Goal: Information Seeking & Learning: Learn about a topic

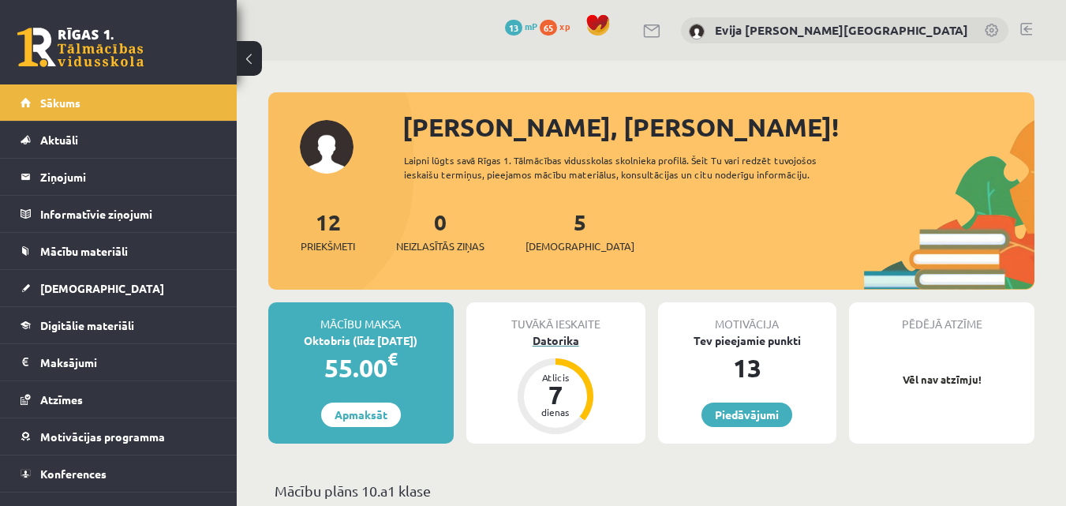
click at [550, 402] on div "7" at bounding box center [555, 394] width 47 height 25
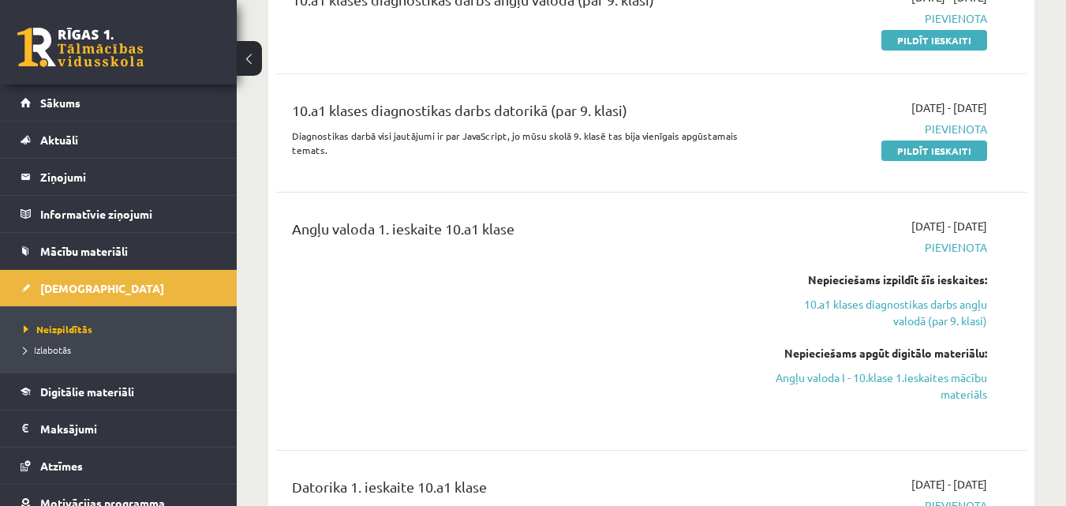
scroll to position [316, 0]
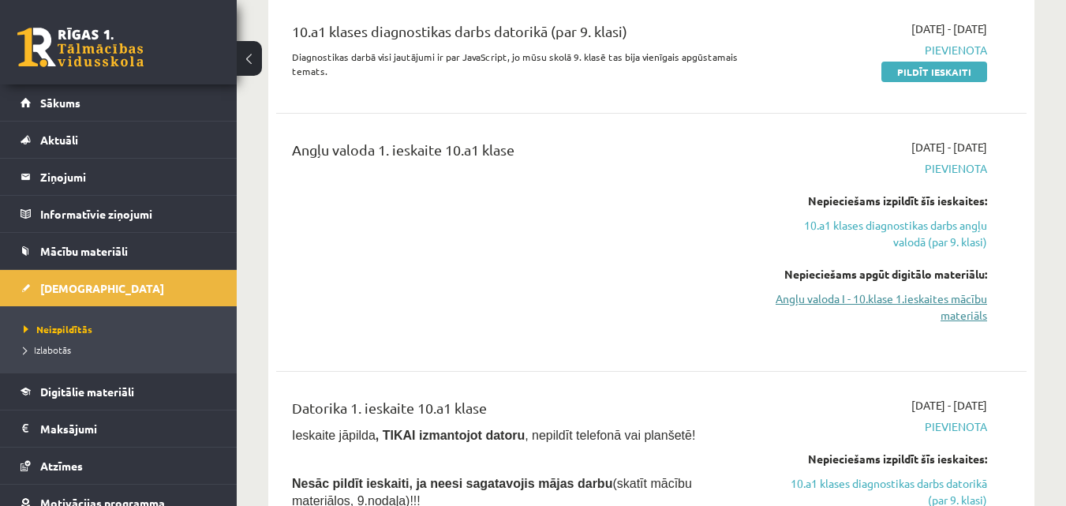
click at [929, 299] on link "Angļu valoda I - 10.klase 1.ieskaites mācību materiāls" at bounding box center [879, 306] width 216 height 33
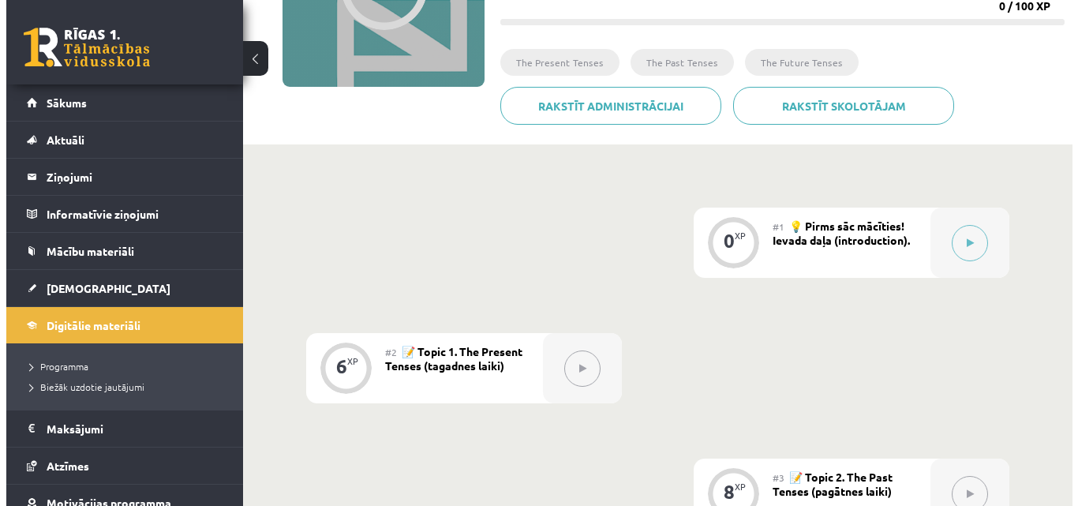
scroll to position [237, 0]
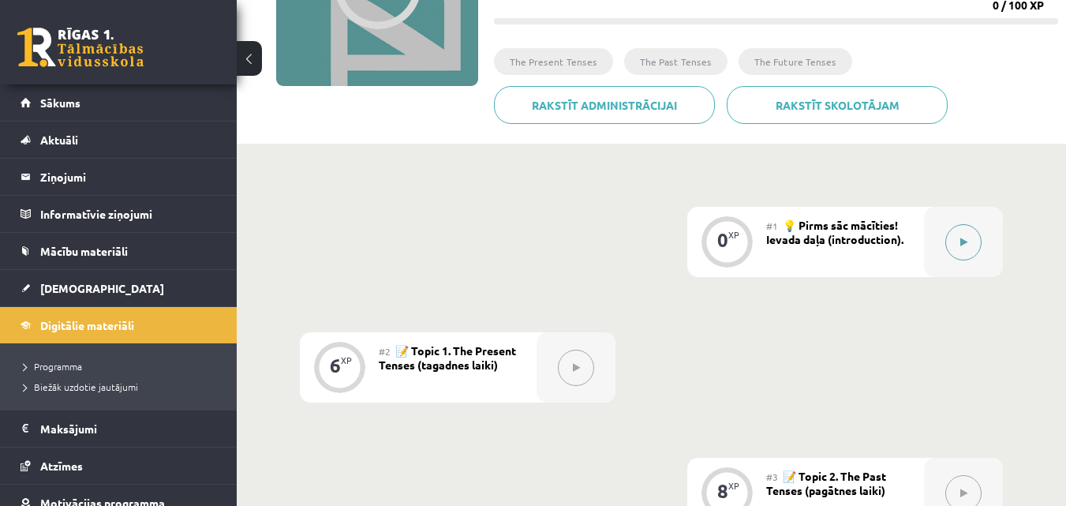
click at [963, 241] on icon at bounding box center [963, 242] width 7 height 9
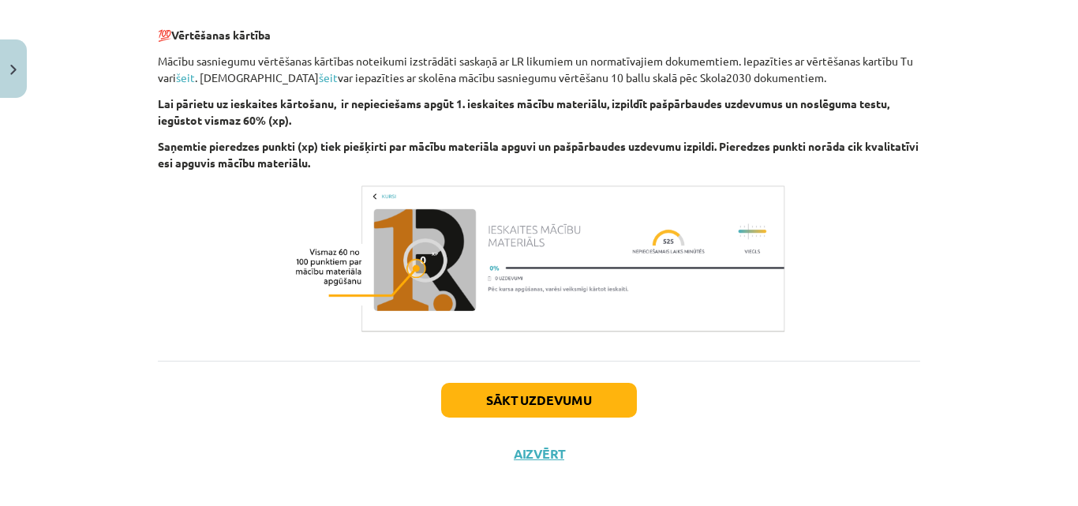
scroll to position [1868, 0]
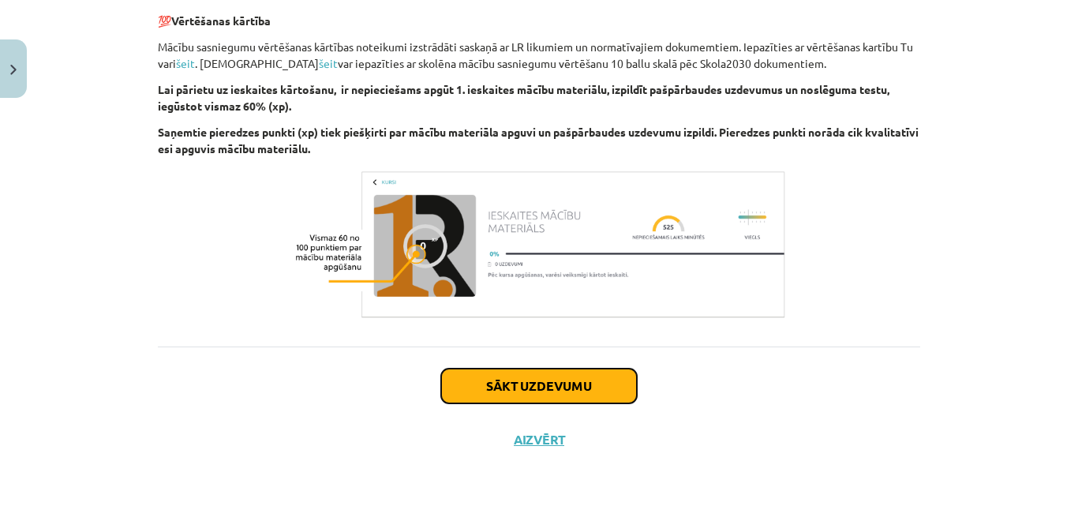
click at [578, 387] on button "Sākt uzdevumu" at bounding box center [539, 386] width 196 height 35
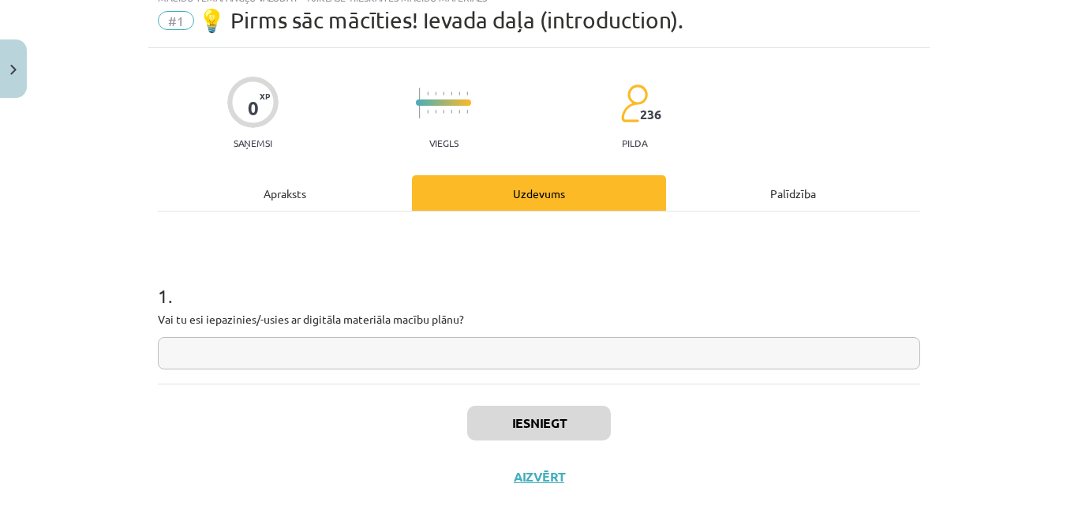
scroll to position [94, 0]
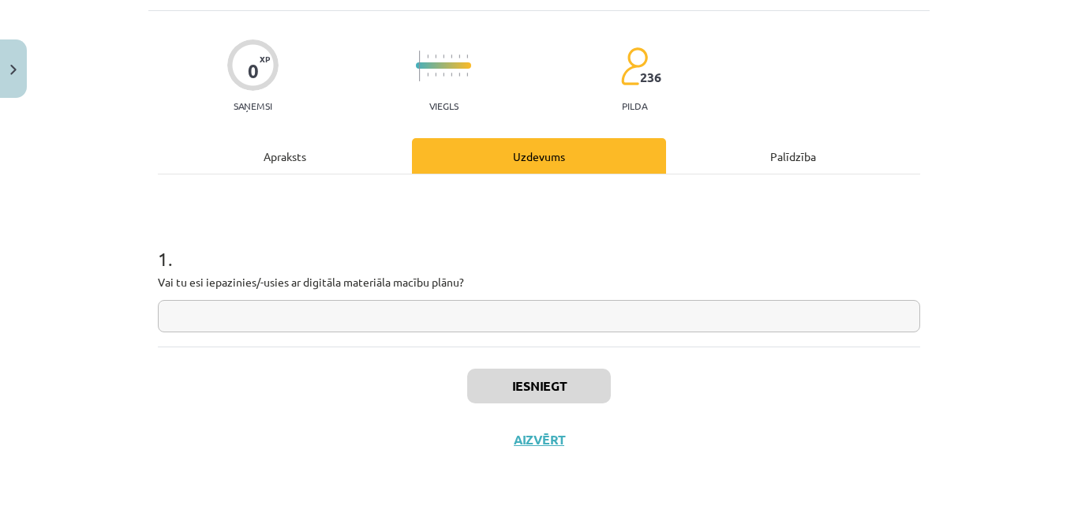
click at [611, 319] on input "text" at bounding box center [539, 316] width 762 height 32
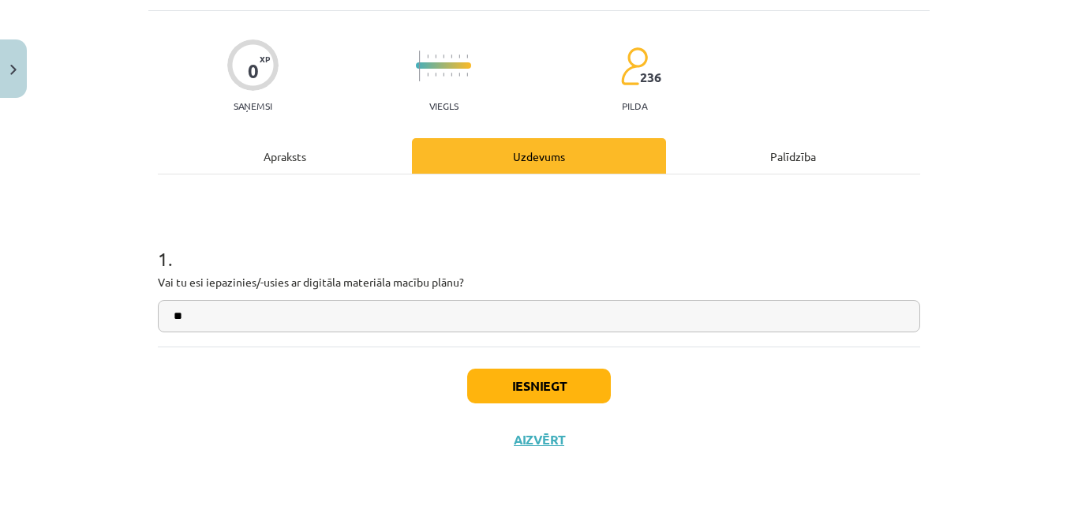
type input "**"
click at [586, 422] on div "Iesniegt Aizvērt" at bounding box center [539, 401] width 762 height 110
click at [549, 389] on button "Iesniegt" at bounding box center [539, 386] width 144 height 35
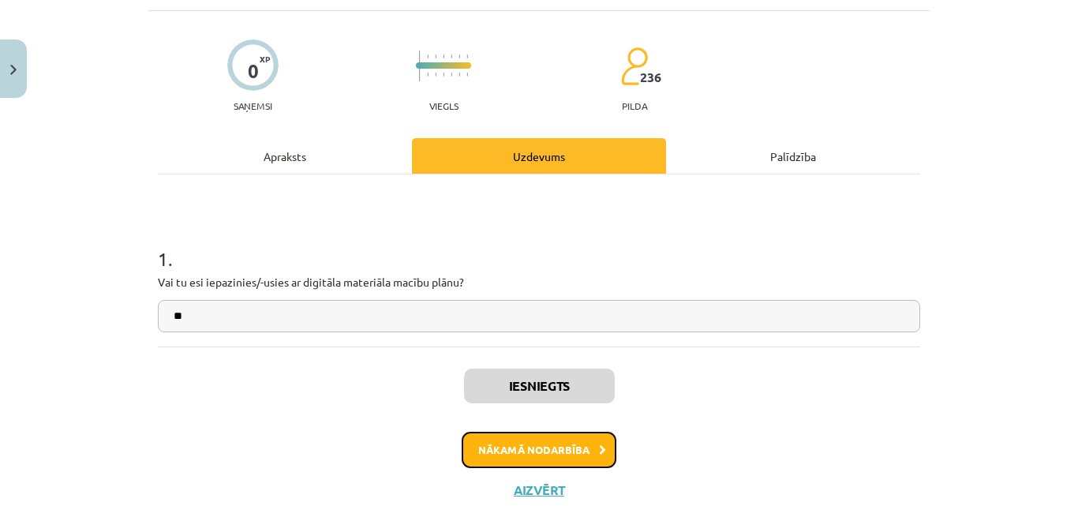
click at [552, 451] on button "Nākamā nodarbība" at bounding box center [539, 450] width 155 height 36
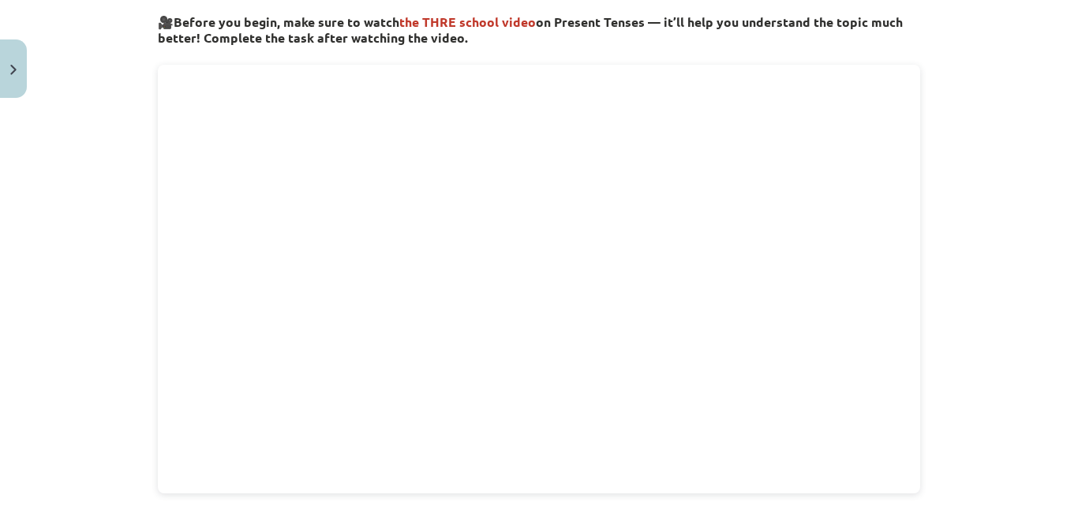
scroll to position [592, 0]
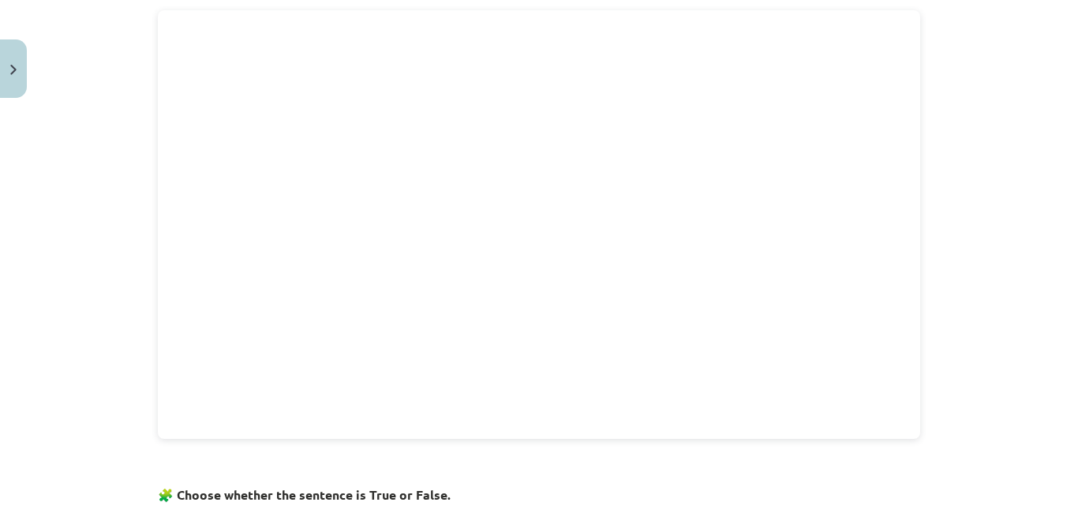
click at [1019, 393] on div "Mācību tēma: Angļu valoda i - 10.klase 1.ieskaites mācību materiāls #2 📝 Topic …" at bounding box center [539, 253] width 1078 height 506
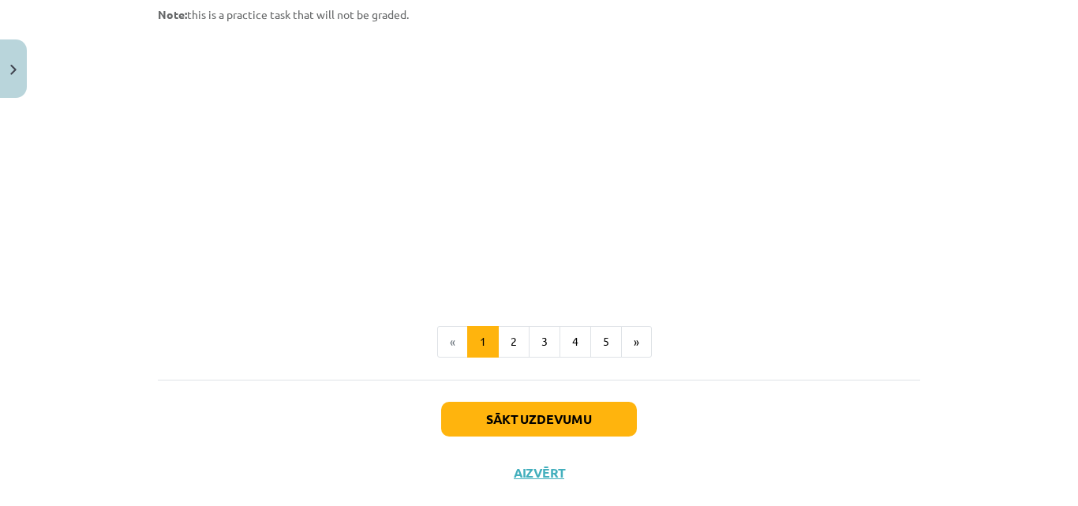
scroll to position [1046, 0]
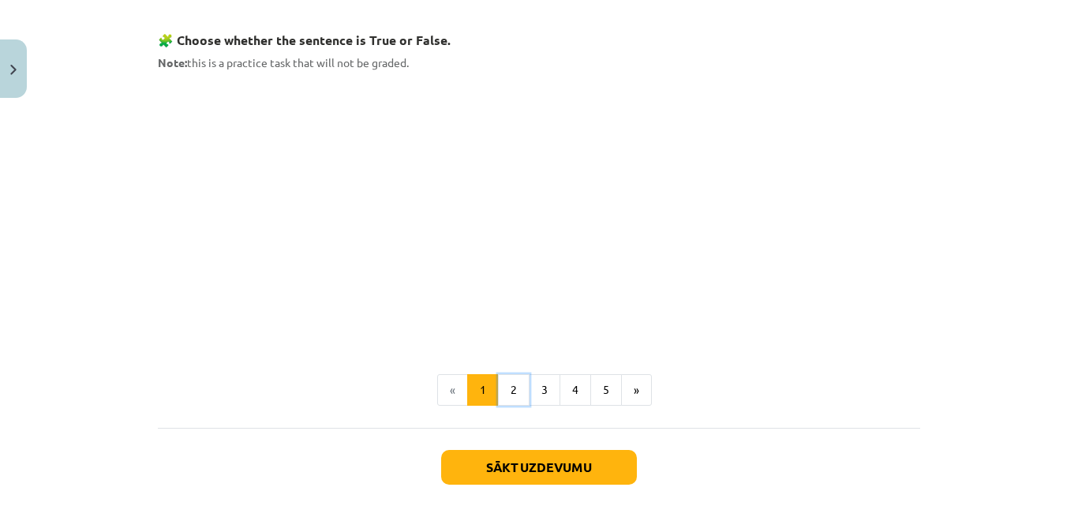
click at [507, 387] on button "2" at bounding box center [514, 390] width 32 height 32
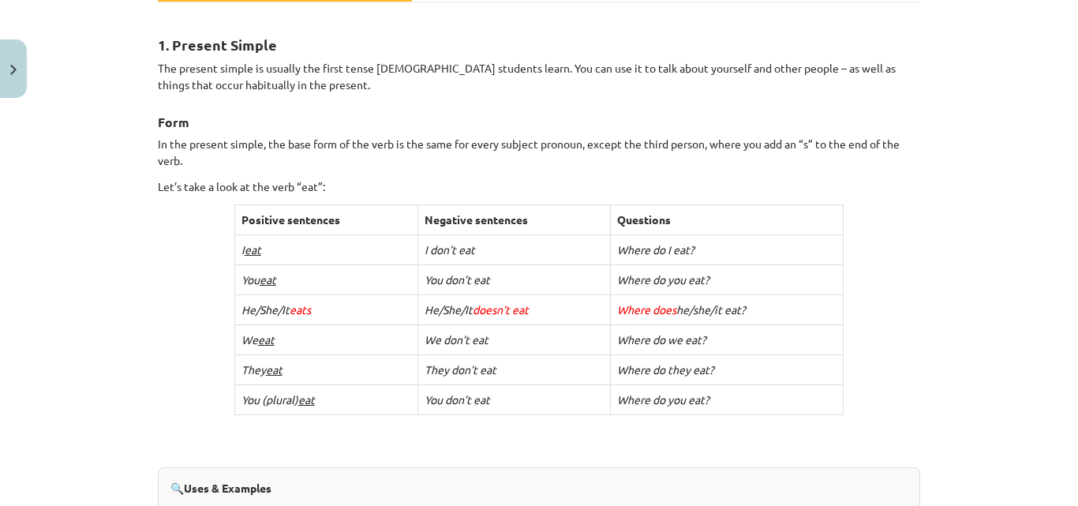
scroll to position [283, 0]
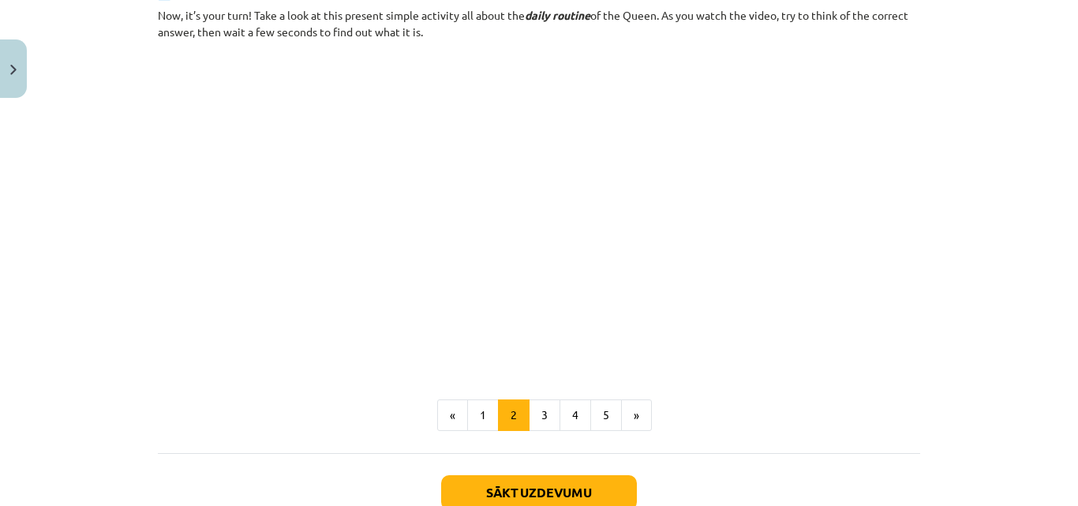
scroll to position [947, 0]
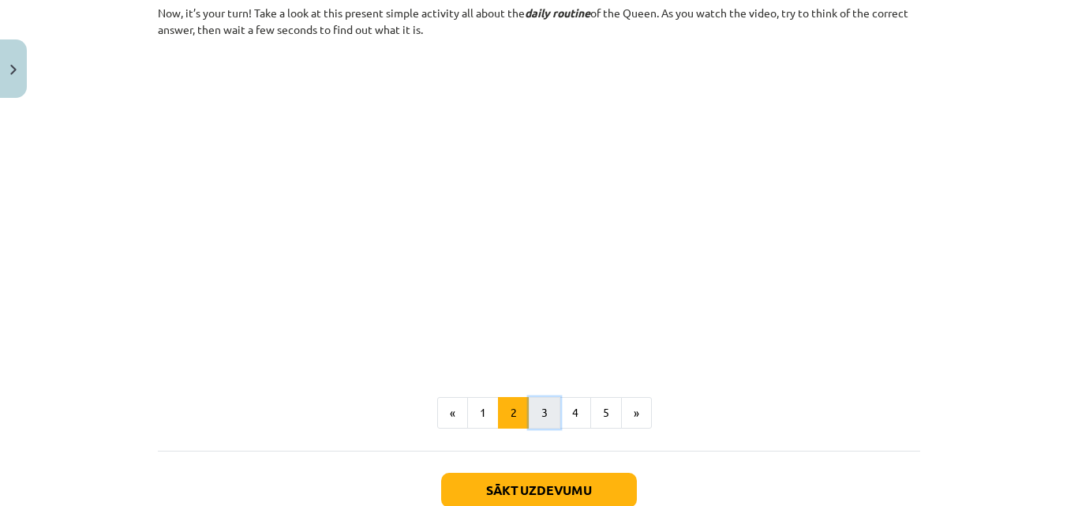
click at [544, 406] on button "3" at bounding box center [545, 413] width 32 height 32
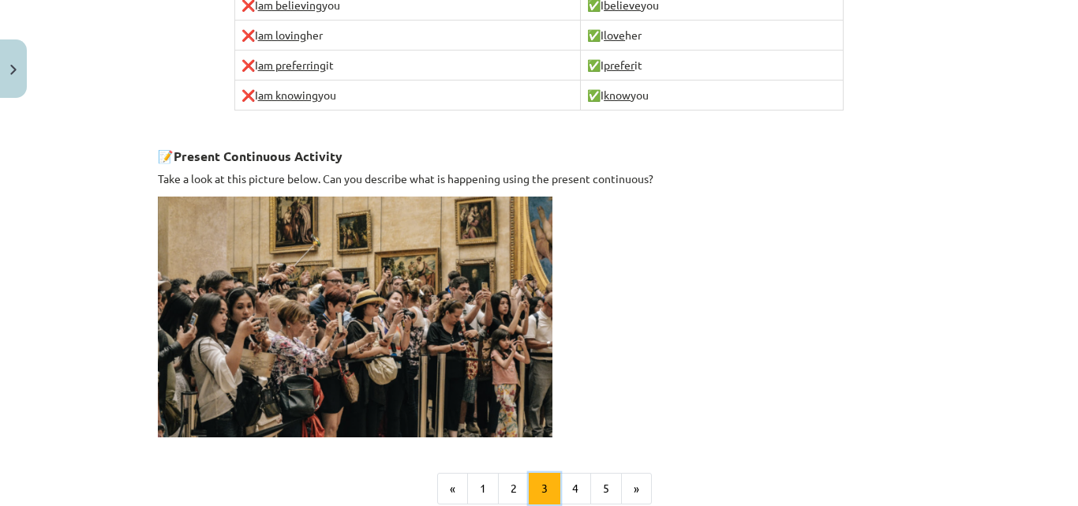
scroll to position [1024, 0]
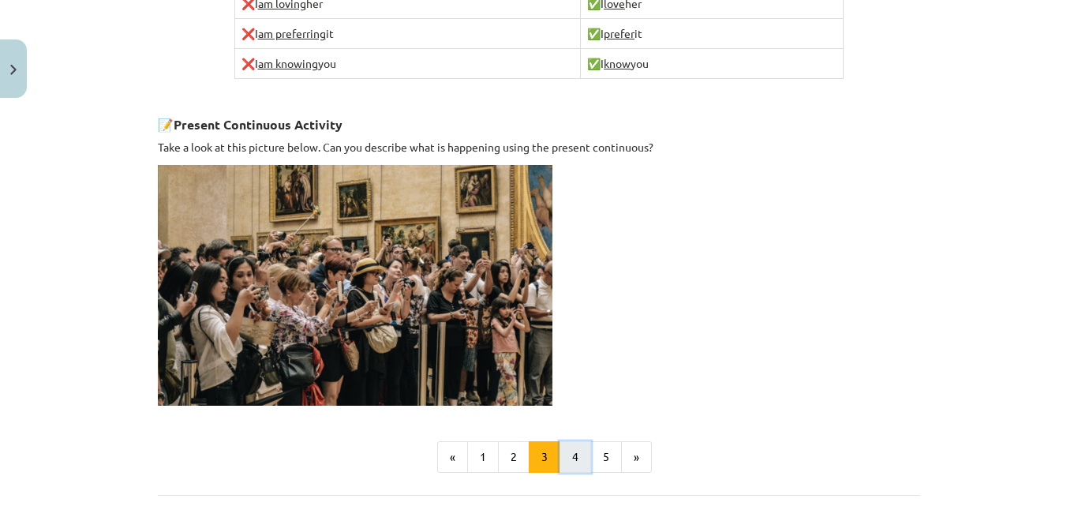
click at [579, 447] on button "4" at bounding box center [576, 457] width 32 height 32
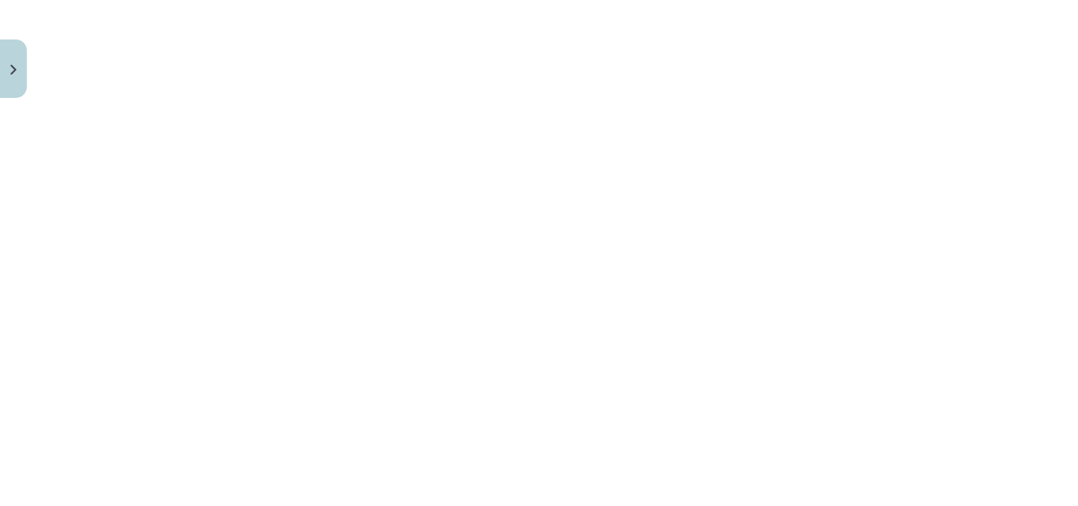
scroll to position [1330, 0]
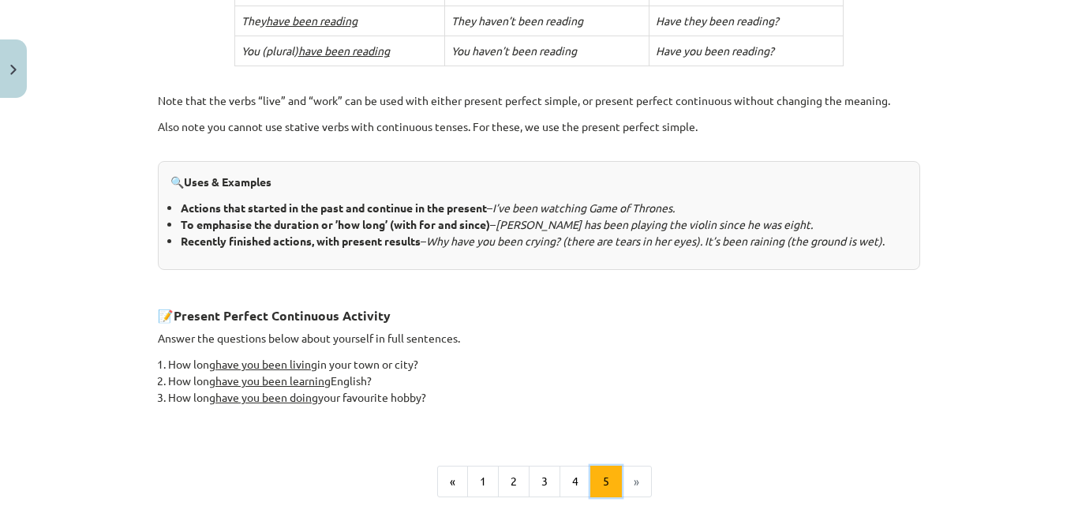
scroll to position [743, 0]
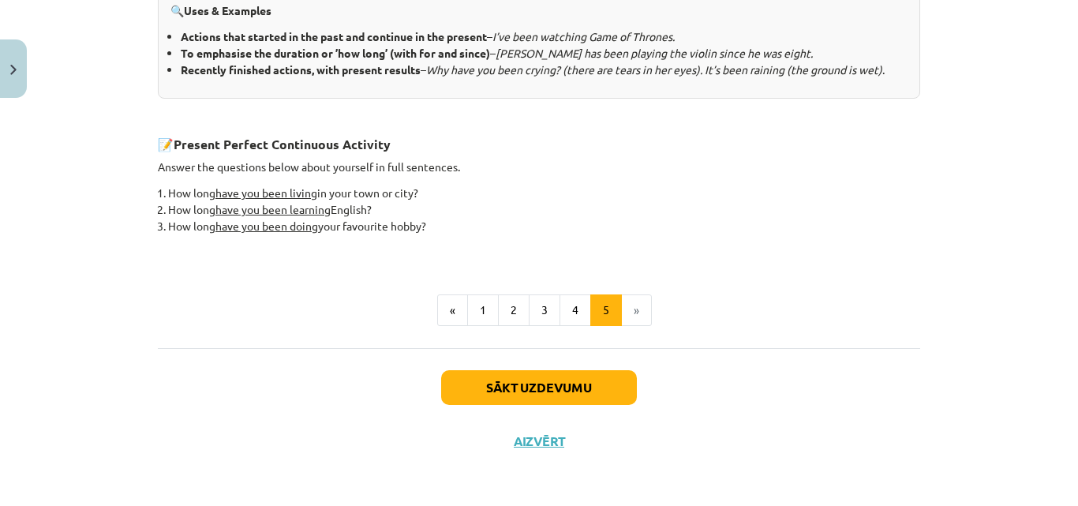
click at [631, 313] on li "»" at bounding box center [637, 310] width 30 height 32
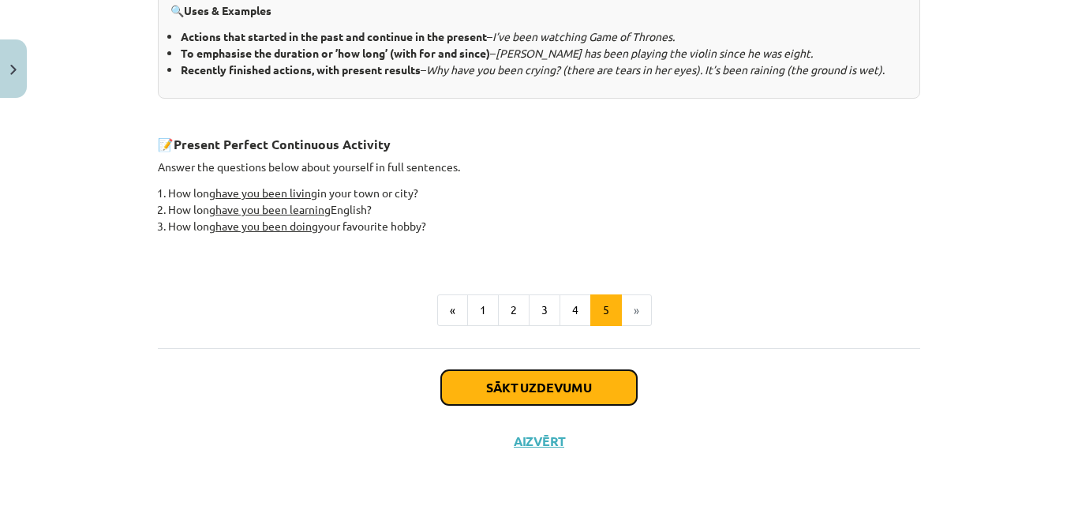
click at [527, 384] on button "Sākt uzdevumu" at bounding box center [539, 387] width 196 height 35
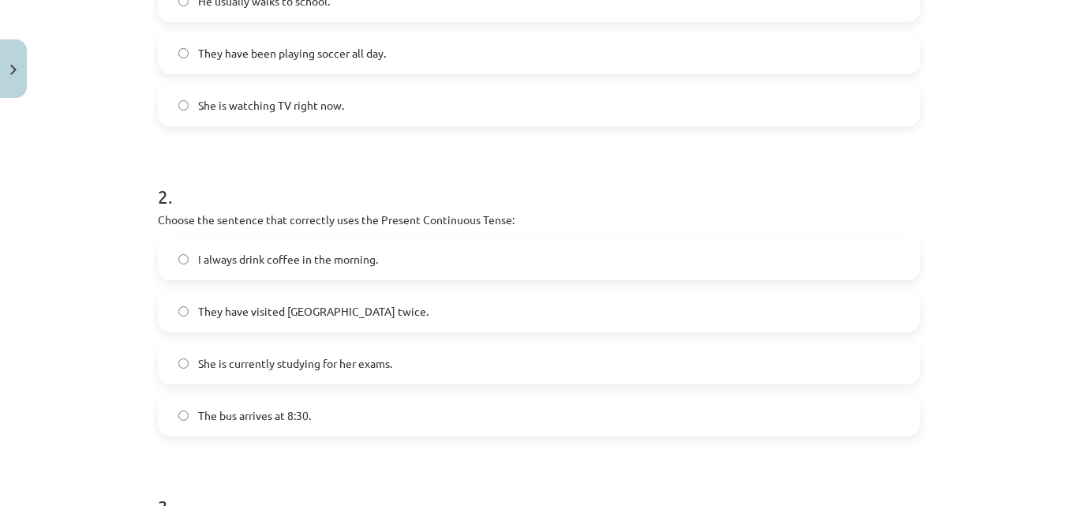
scroll to position [180, 0]
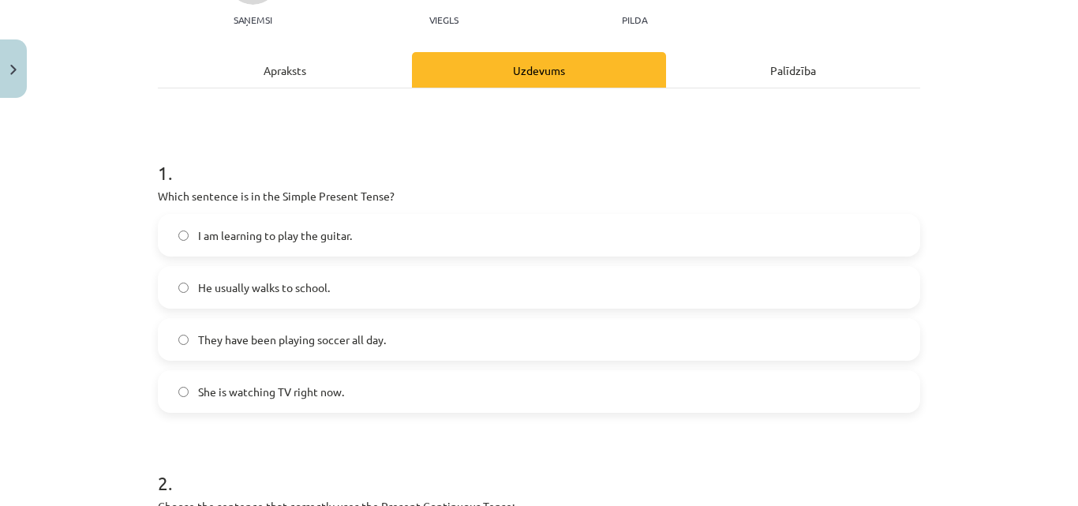
click at [178, 294] on label "He usually walks to school." at bounding box center [538, 287] width 759 height 39
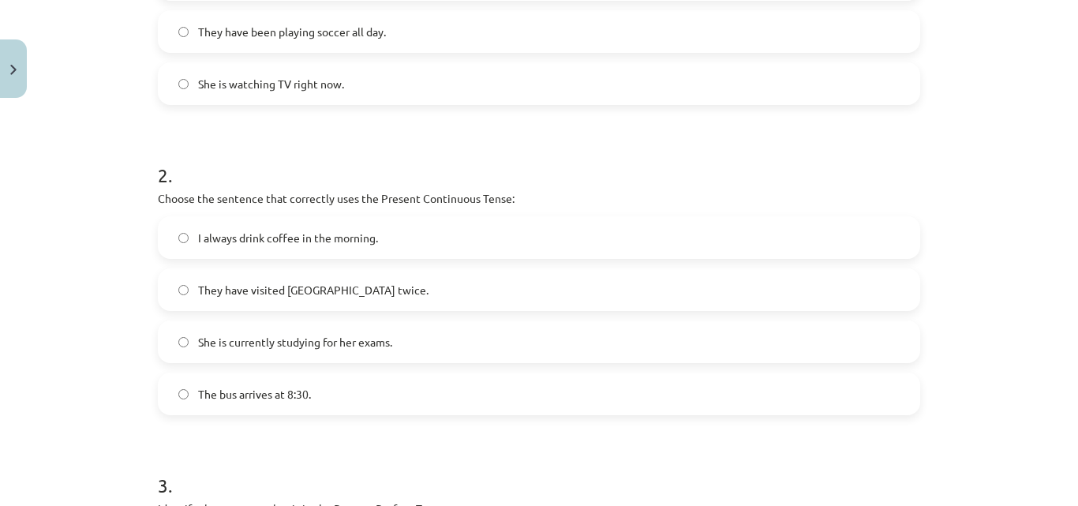
scroll to position [496, 0]
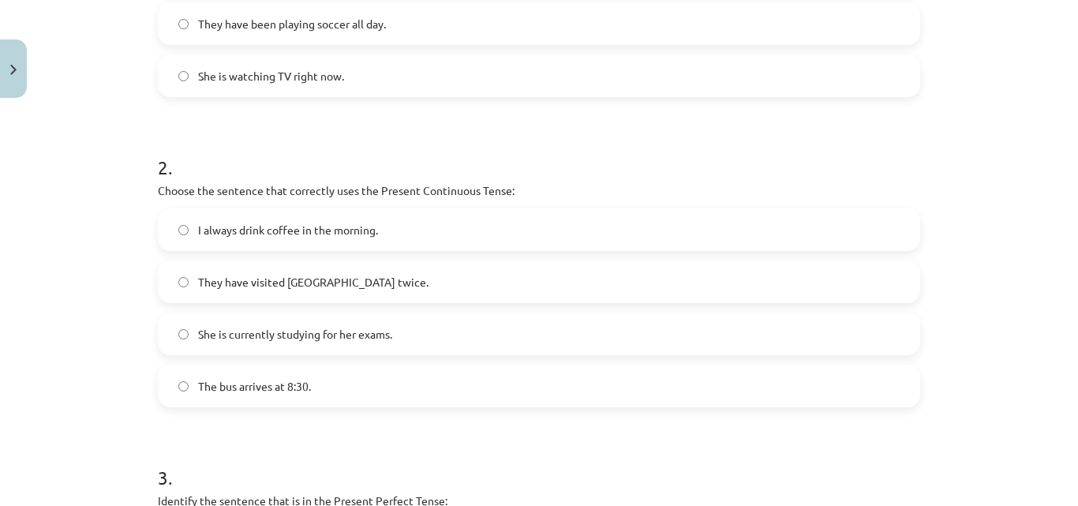
click at [441, 235] on label "I always drink coffee in the morning." at bounding box center [538, 229] width 759 height 39
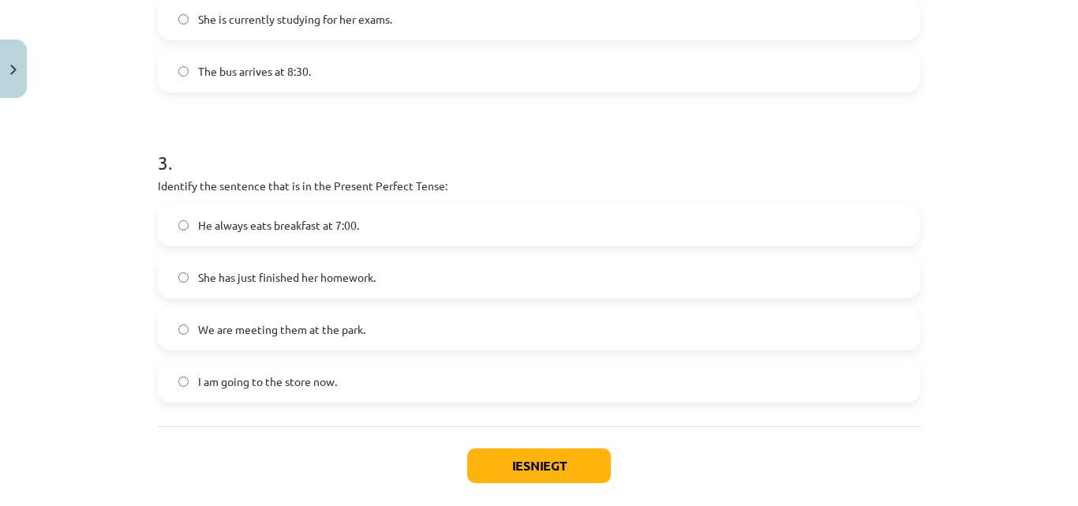
scroll to position [811, 0]
click at [360, 224] on label "He always eats breakfast at 7:00." at bounding box center [538, 223] width 759 height 39
click at [514, 470] on button "Iesniegt" at bounding box center [539, 464] width 144 height 35
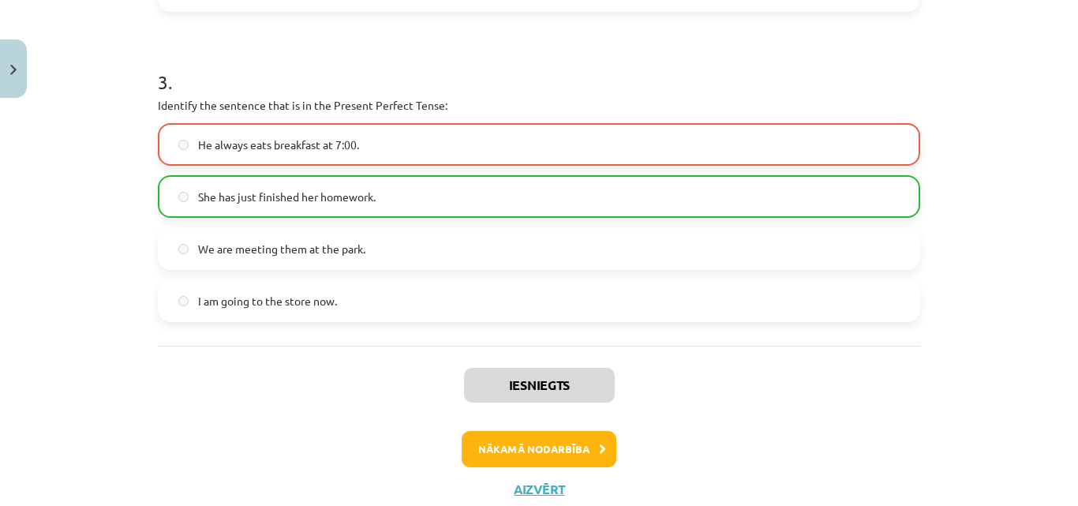
scroll to position [941, 0]
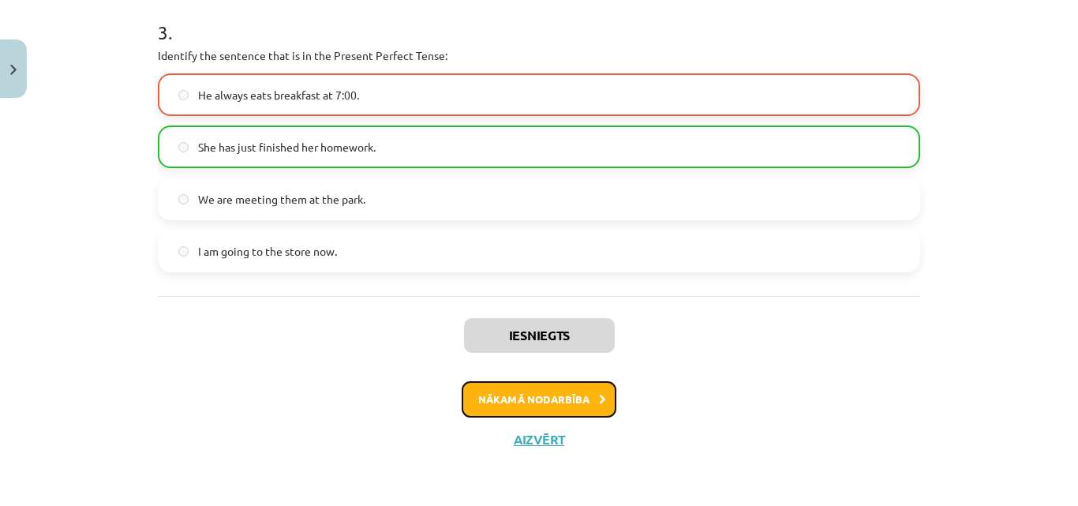
click at [556, 396] on button "Nākamā nodarbība" at bounding box center [539, 399] width 155 height 36
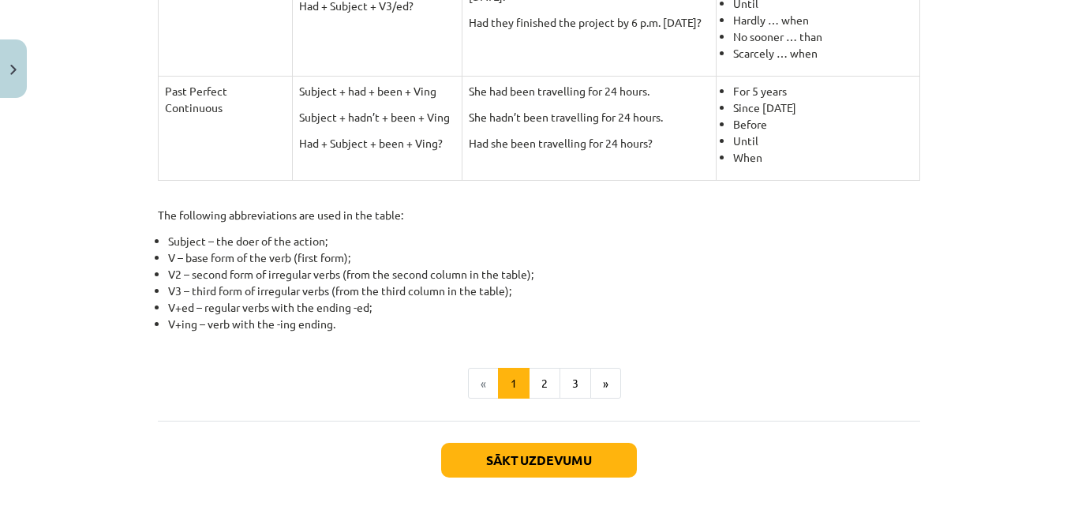
scroll to position [829, 0]
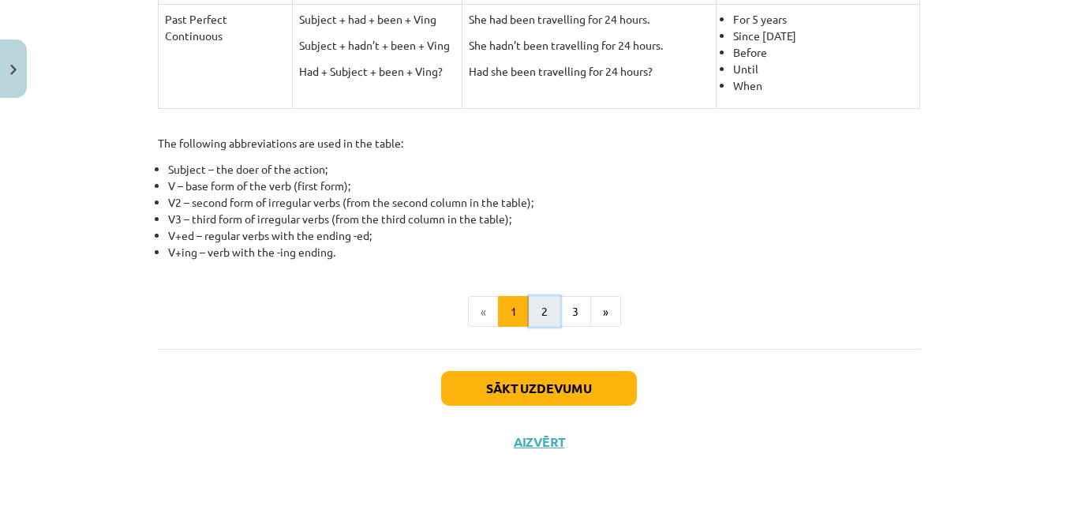
click at [546, 320] on button "2" at bounding box center [545, 312] width 32 height 32
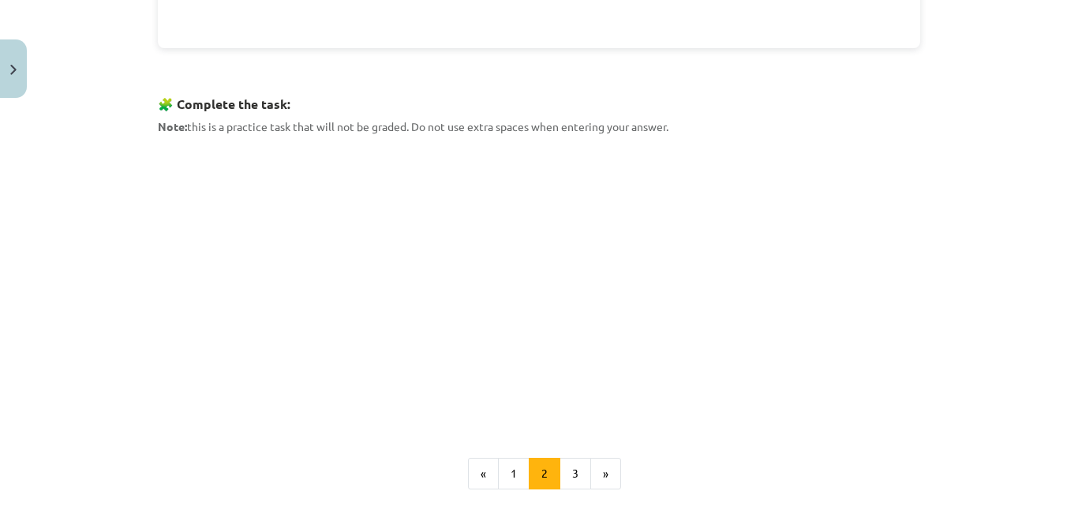
scroll to position [731, 0]
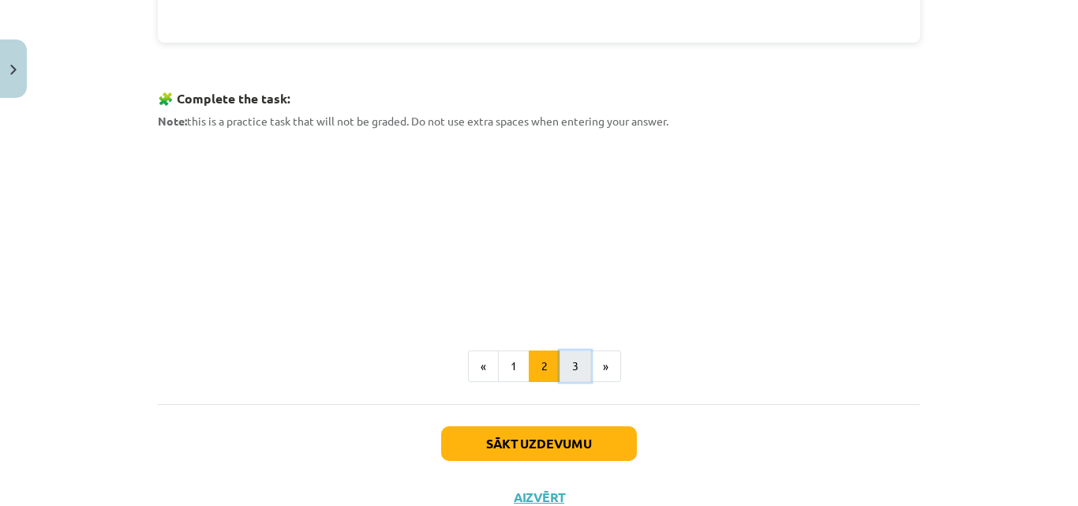
click at [567, 365] on button "3" at bounding box center [576, 366] width 32 height 32
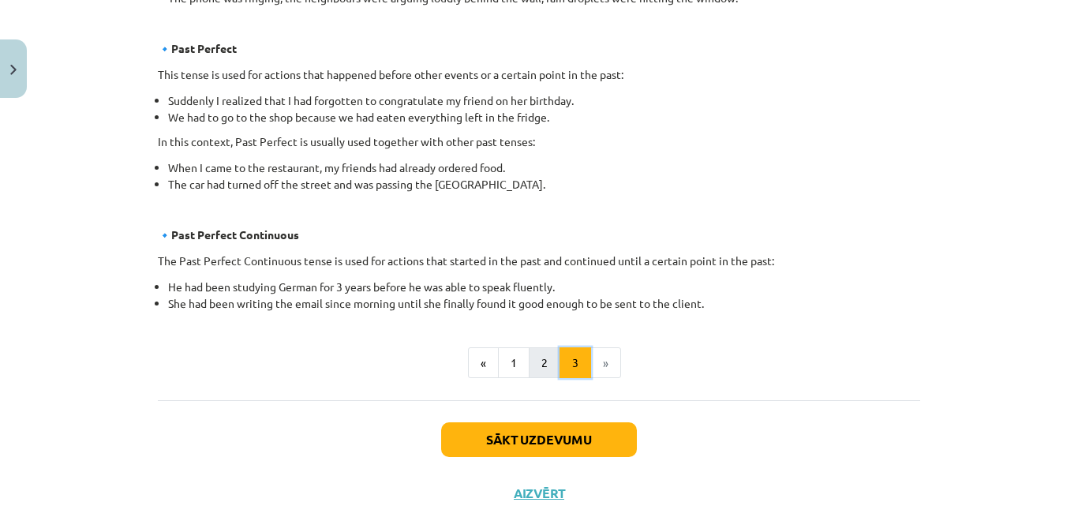
scroll to position [947, 0]
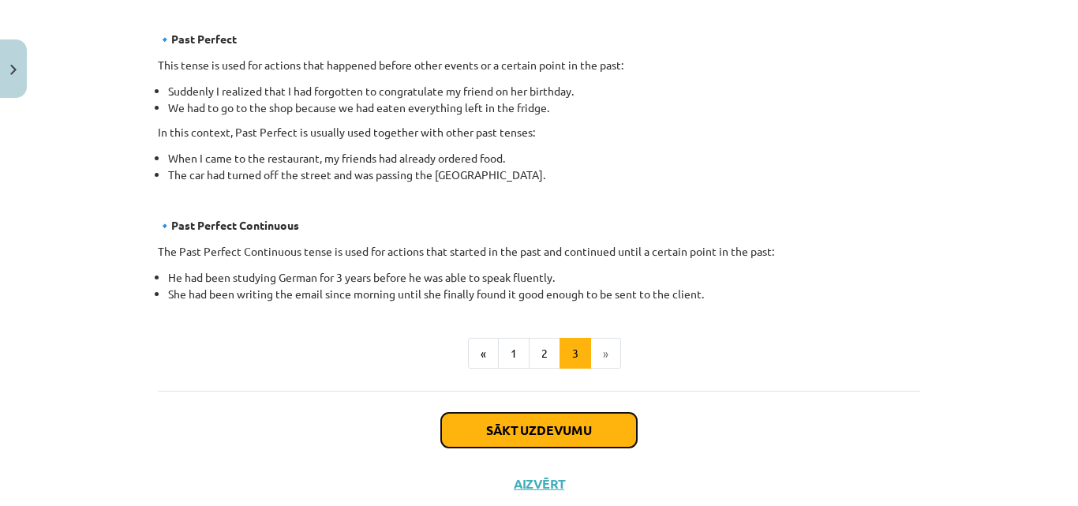
click at [547, 432] on button "Sākt uzdevumu" at bounding box center [539, 430] width 196 height 35
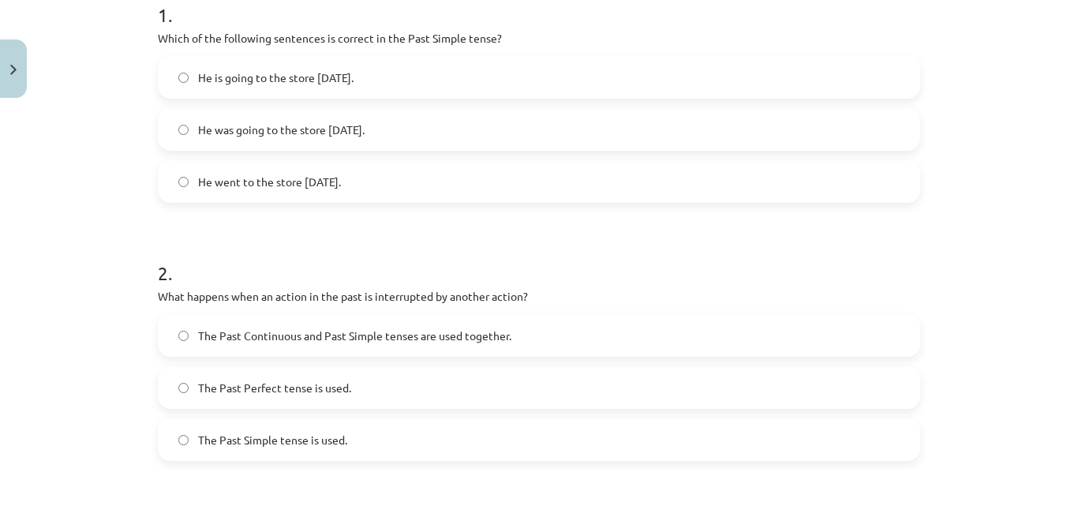
scroll to position [355, 0]
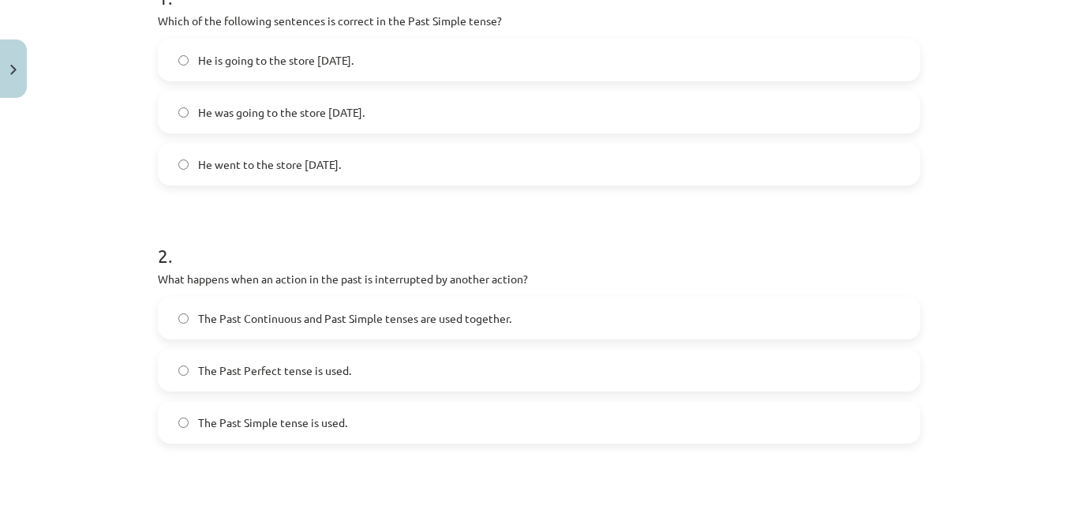
click at [312, 376] on span "The Past Perfect tense is used." at bounding box center [274, 370] width 153 height 17
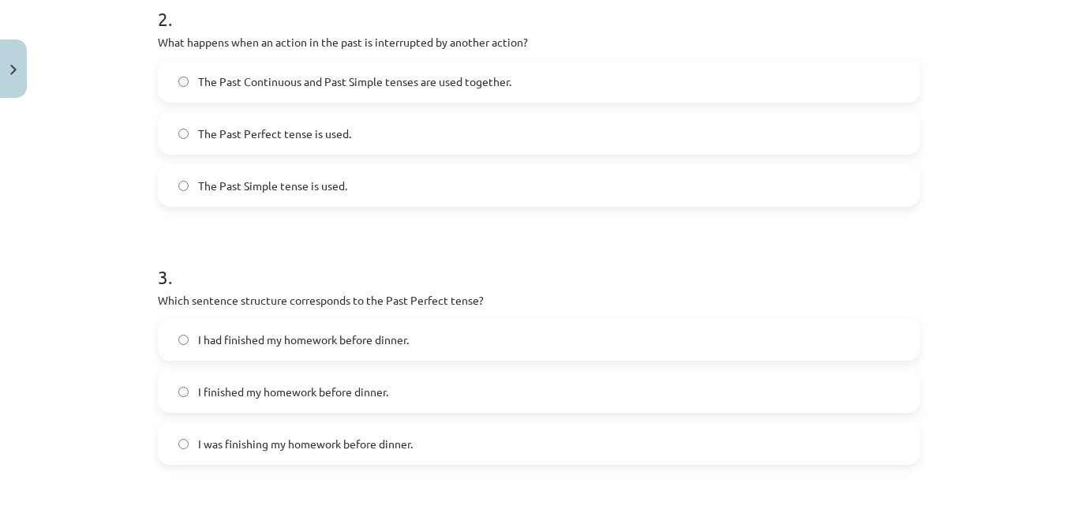
scroll to position [671, 0]
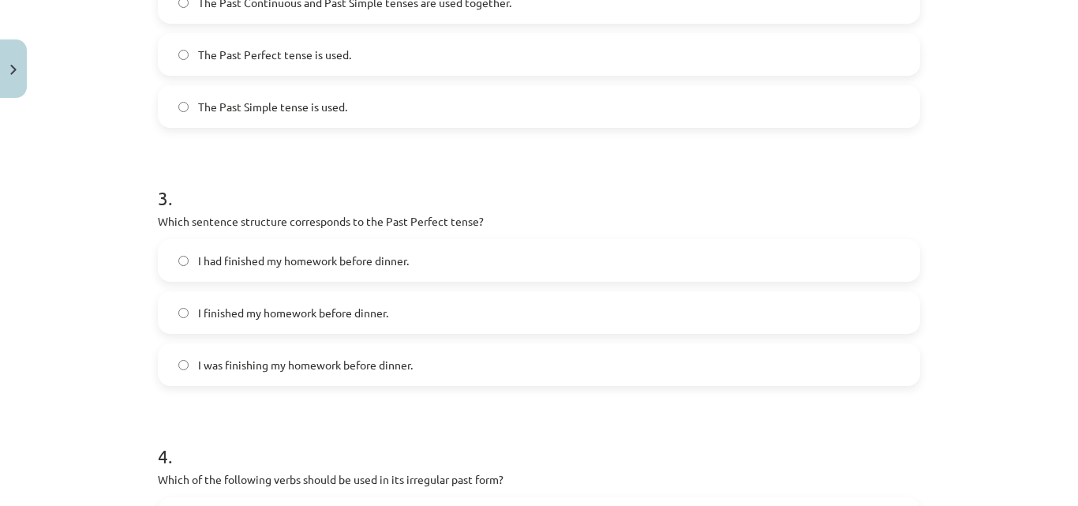
click at [185, 308] on label "I finished my homework before dinner." at bounding box center [538, 312] width 759 height 39
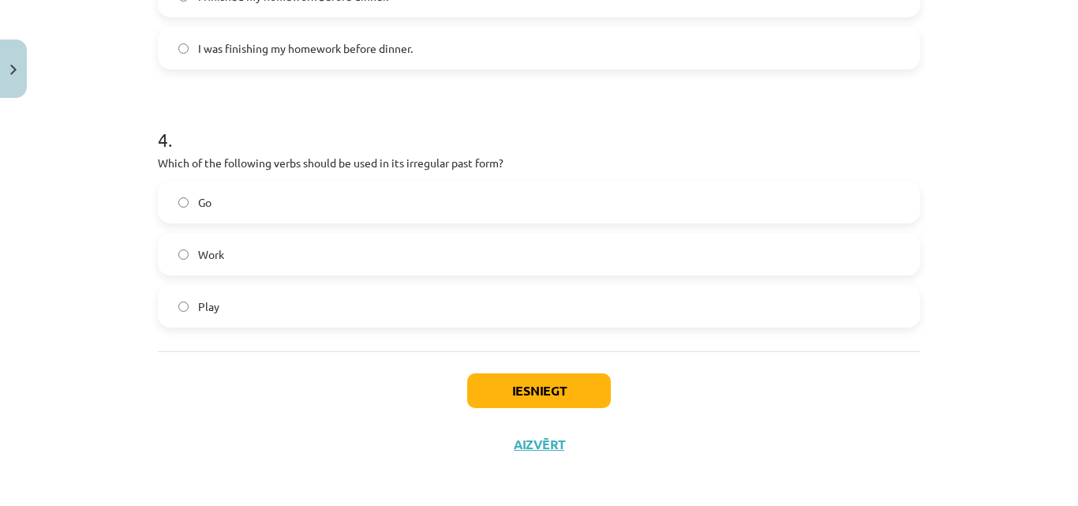
scroll to position [992, 0]
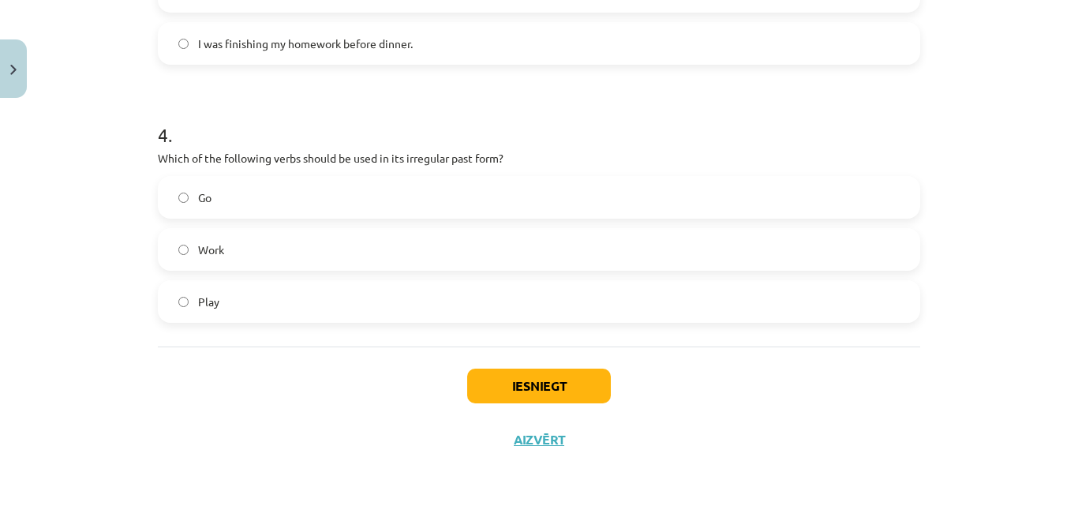
click at [230, 247] on label "Work" at bounding box center [538, 249] width 759 height 39
click at [527, 387] on button "Iesniegt" at bounding box center [539, 386] width 144 height 35
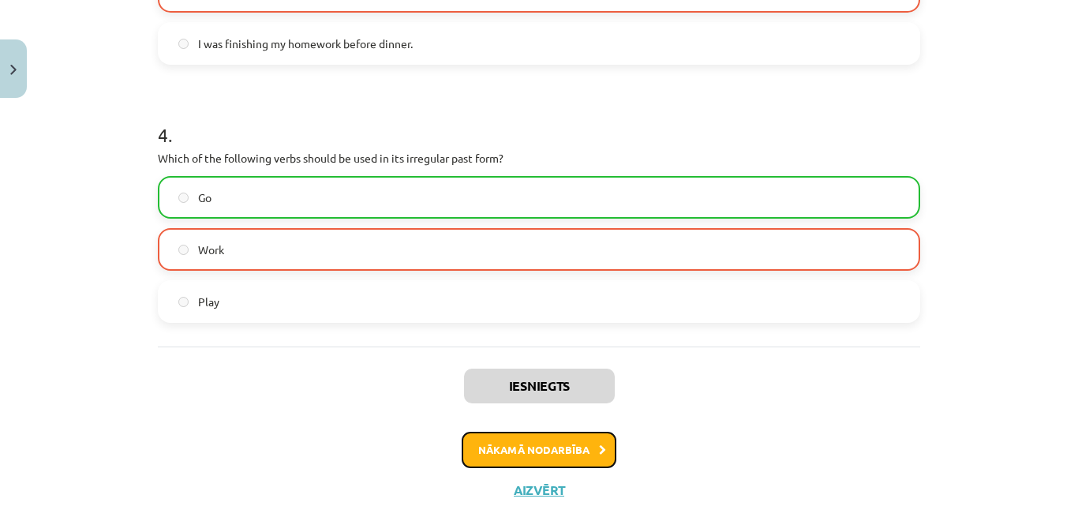
click at [578, 451] on button "Nākamā nodarbība" at bounding box center [539, 450] width 155 height 36
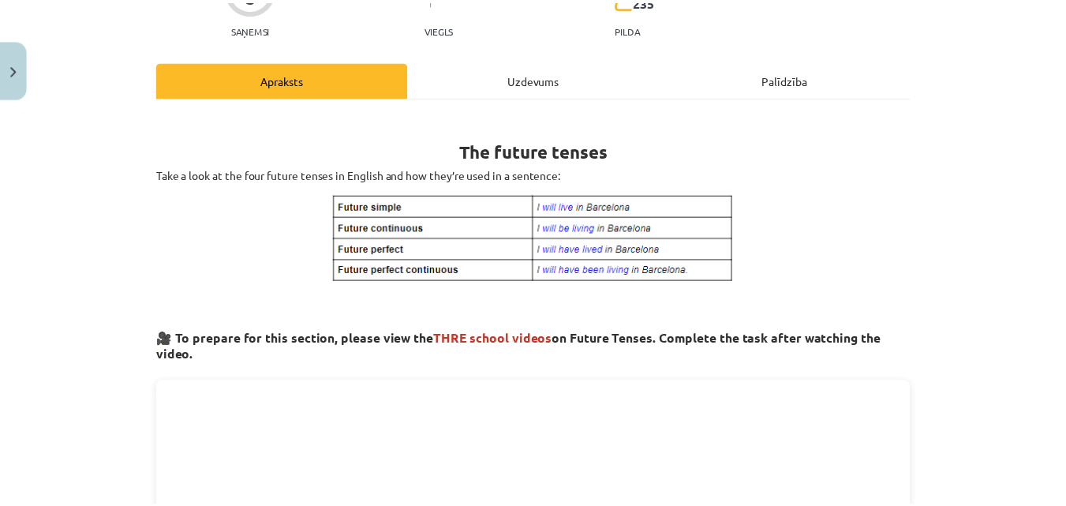
scroll to position [0, 0]
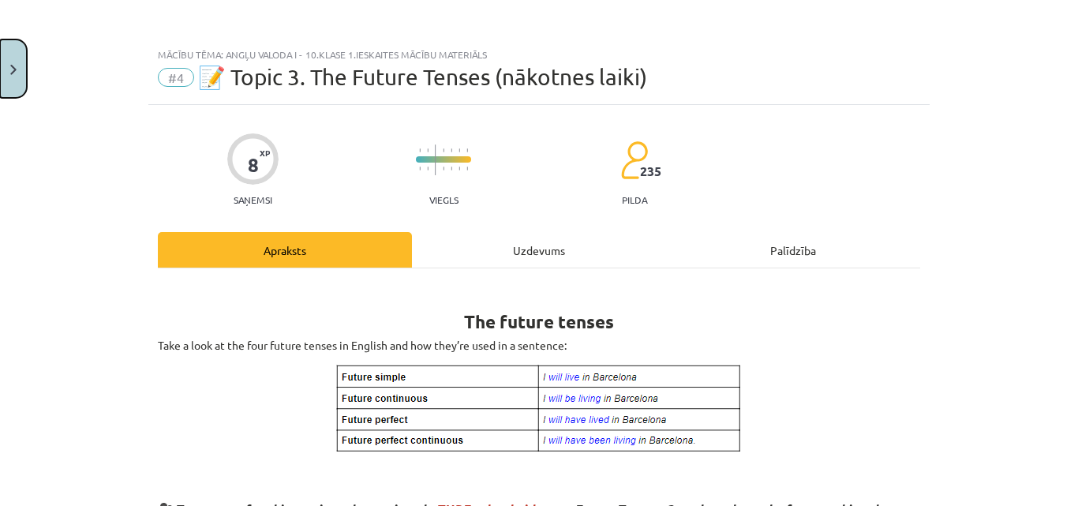
click at [12, 65] on img "Close" at bounding box center [13, 70] width 6 height 10
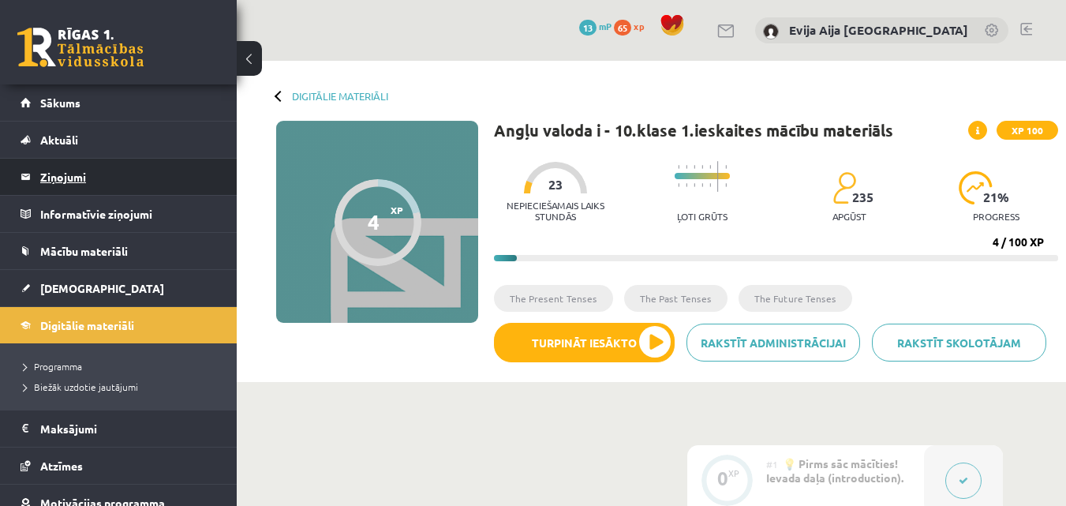
click at [100, 174] on legend "Ziņojumi 0" at bounding box center [128, 177] width 177 height 36
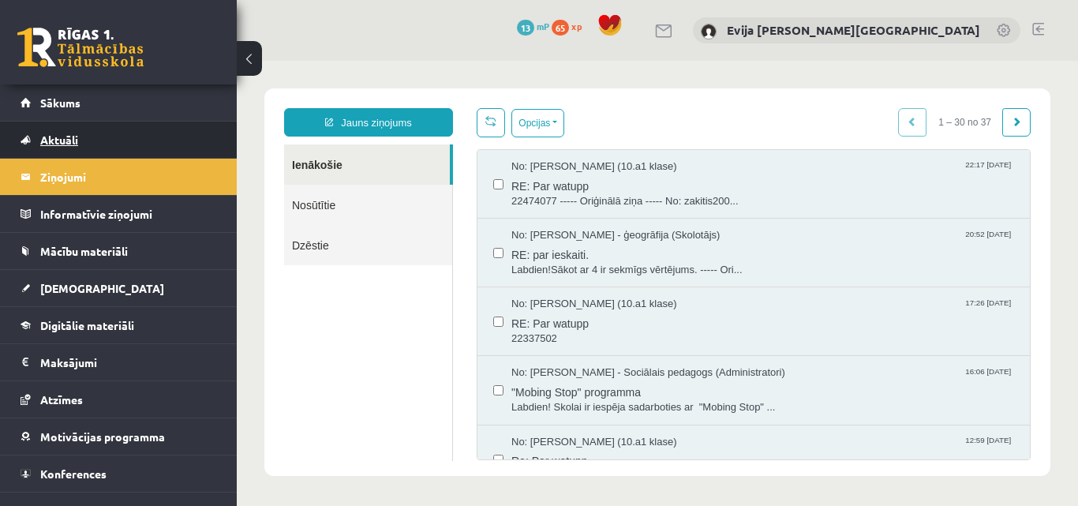
click at [100, 144] on link "Aktuāli" at bounding box center [119, 140] width 197 height 36
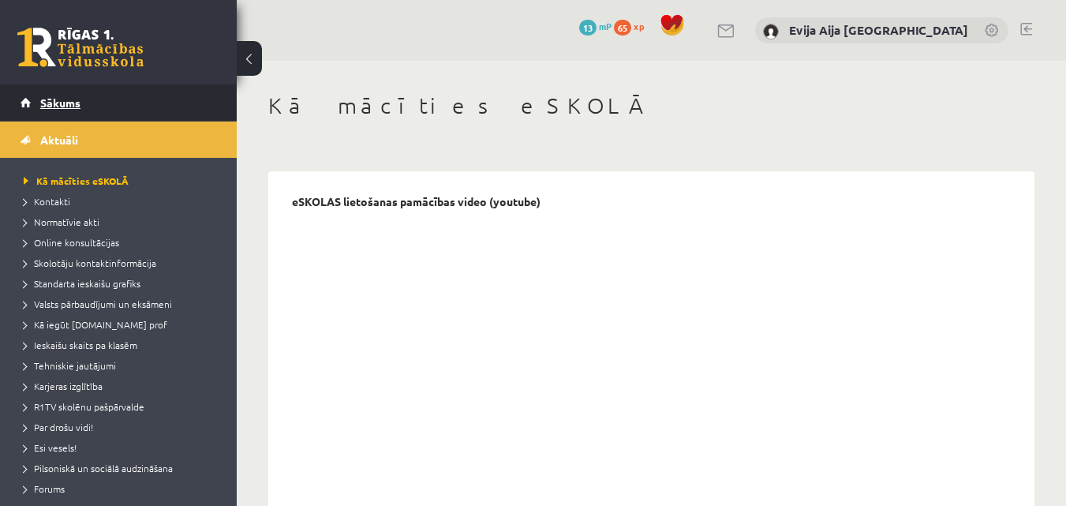
click at [116, 105] on link "Sākums" at bounding box center [119, 102] width 197 height 36
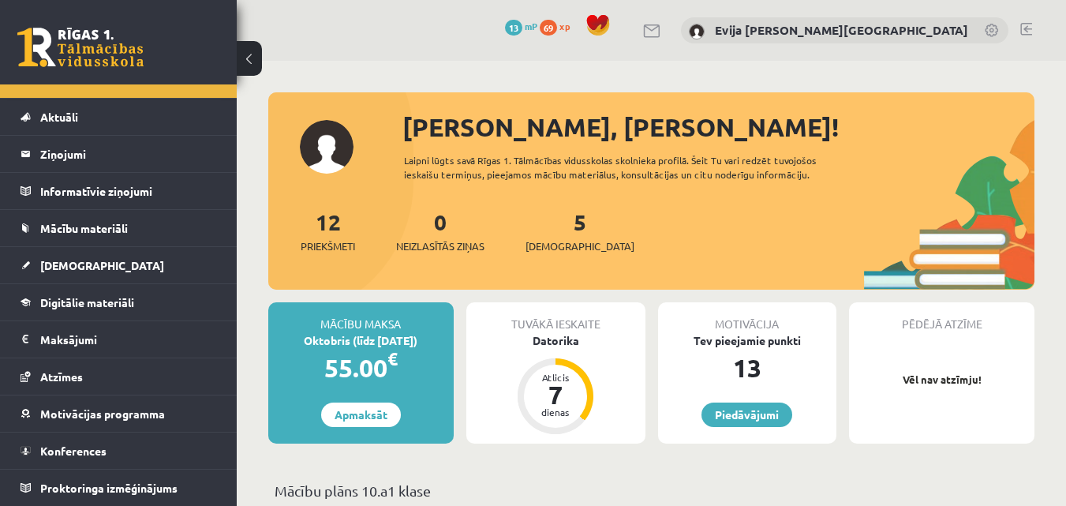
click at [1024, 32] on link at bounding box center [1026, 29] width 12 height 13
